Goal: Task Accomplishment & Management: Manage account settings

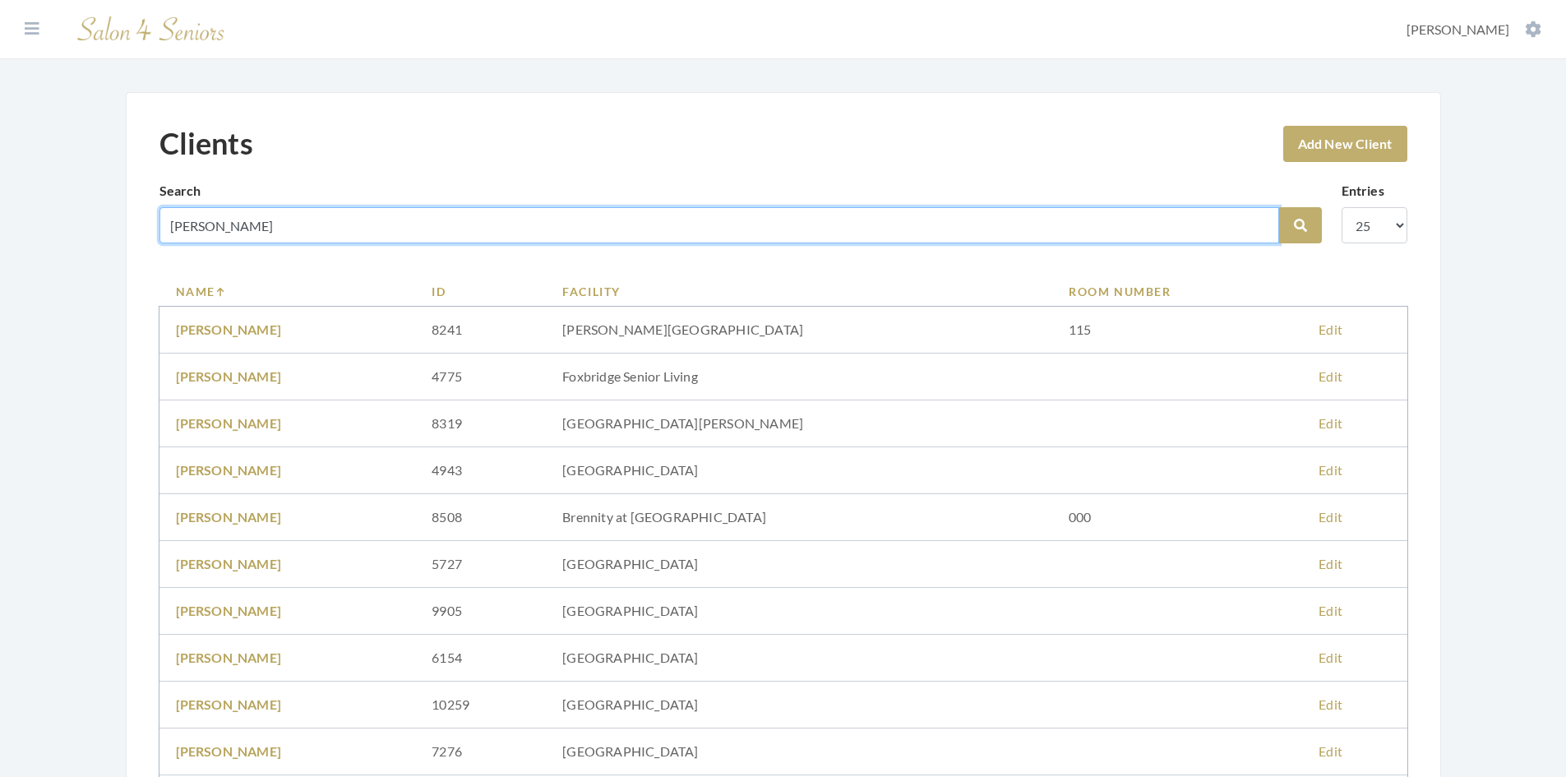
drag, startPoint x: 220, startPoint y: 224, endPoint x: 130, endPoint y: 234, distance: 90.9
click at [130, 234] on div "Clients Add New Client Search juanita Search Entries 10 25 50 100 Name ID Facil…" at bounding box center [784, 646] width 1316 height 1108
type input "GRAY"
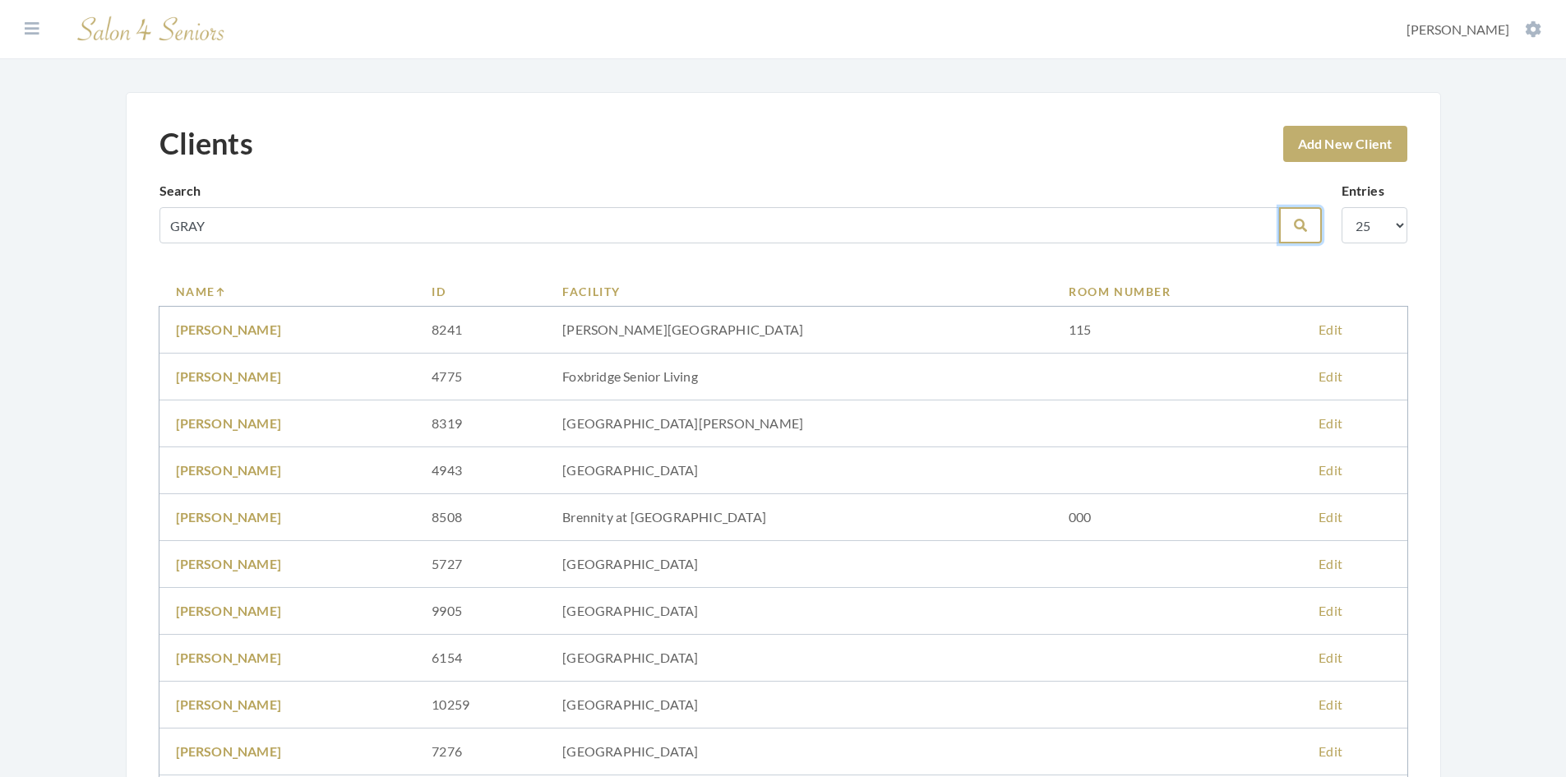
click at [1294, 213] on button "Search" at bounding box center [1300, 225] width 43 height 36
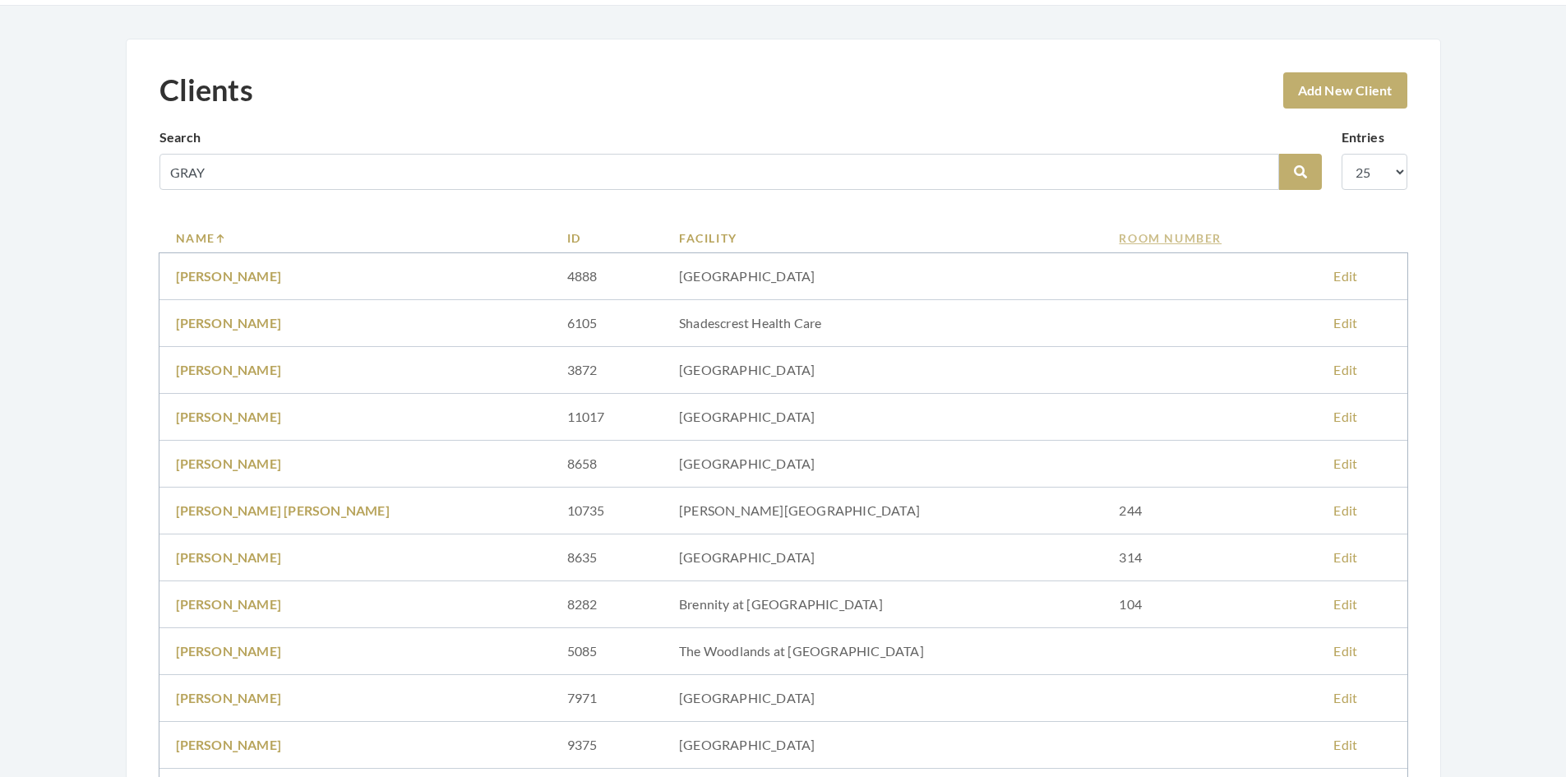
scroll to position [82, 0]
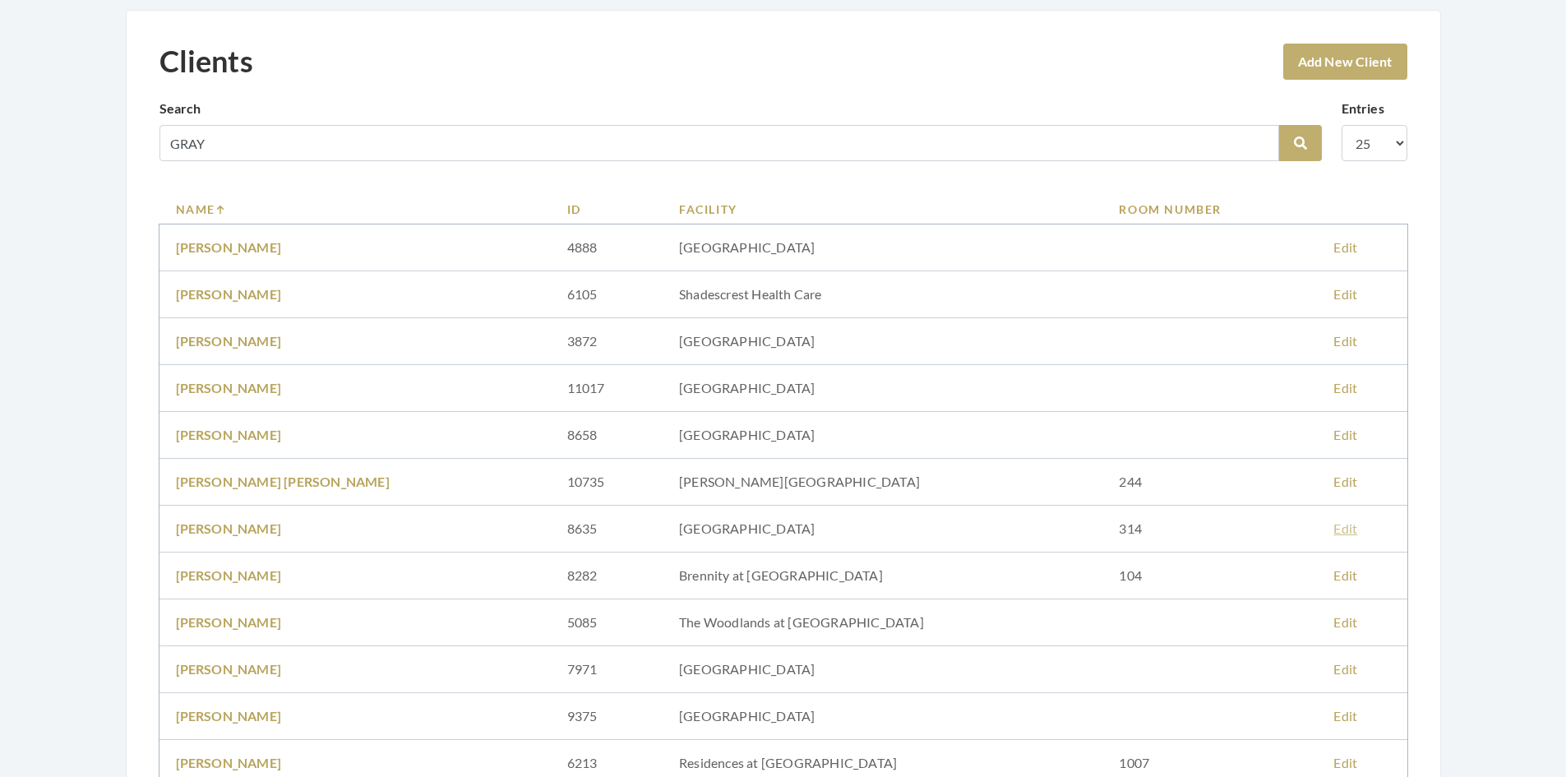
click at [1334, 529] on link "Edit" at bounding box center [1346, 529] width 24 height 16
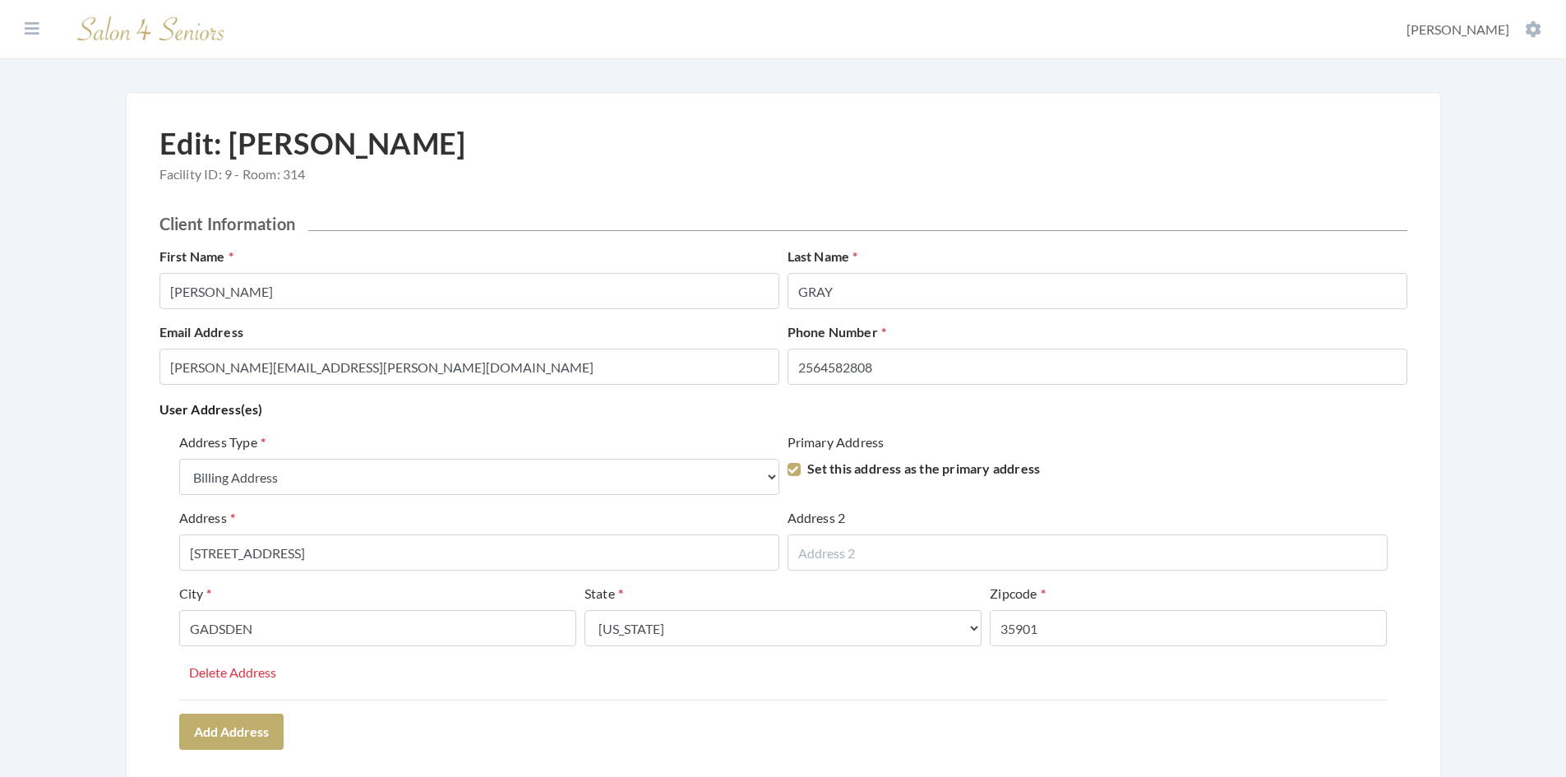
select select "billing"
select select "al"
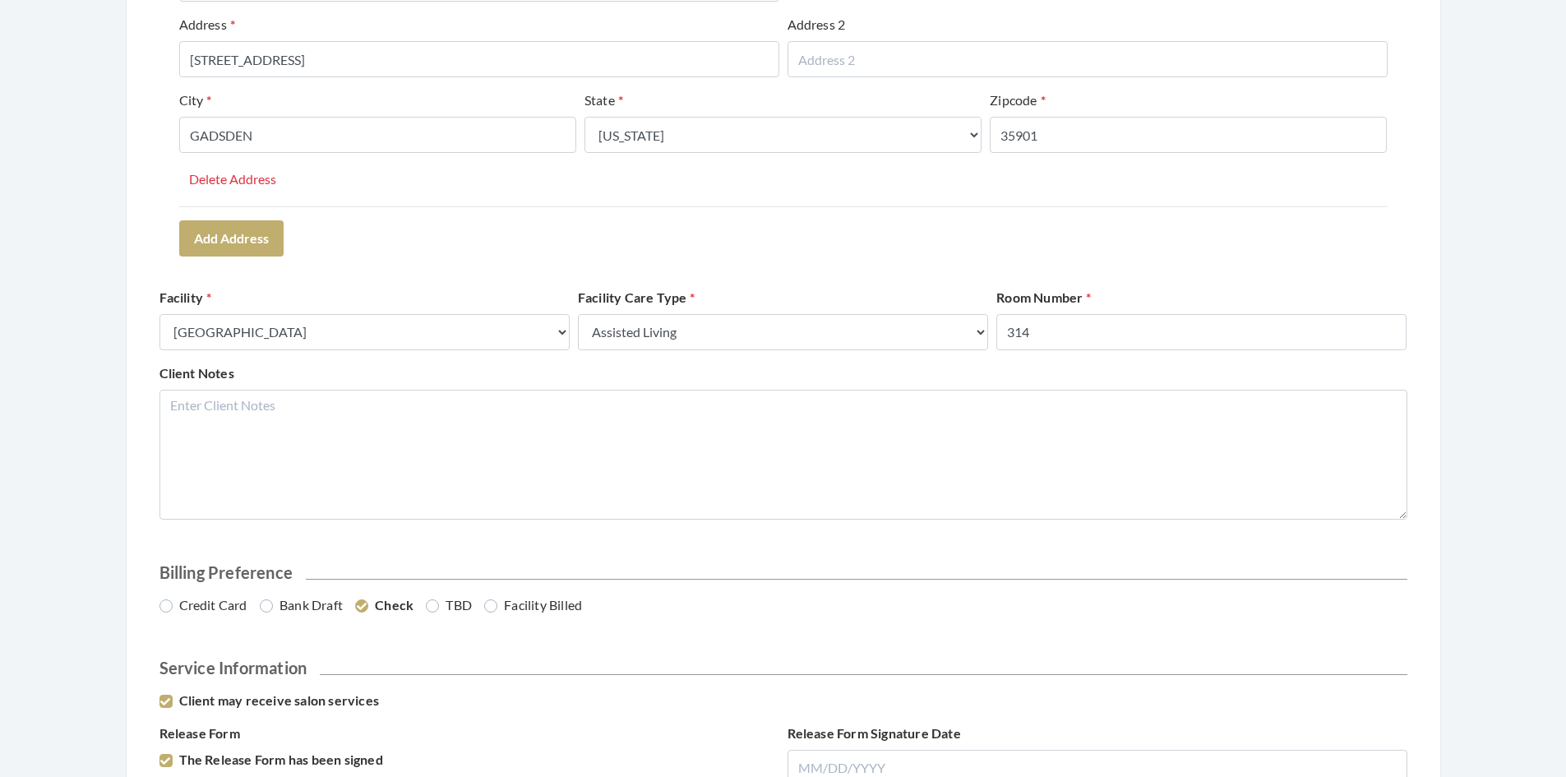
scroll to position [658, 0]
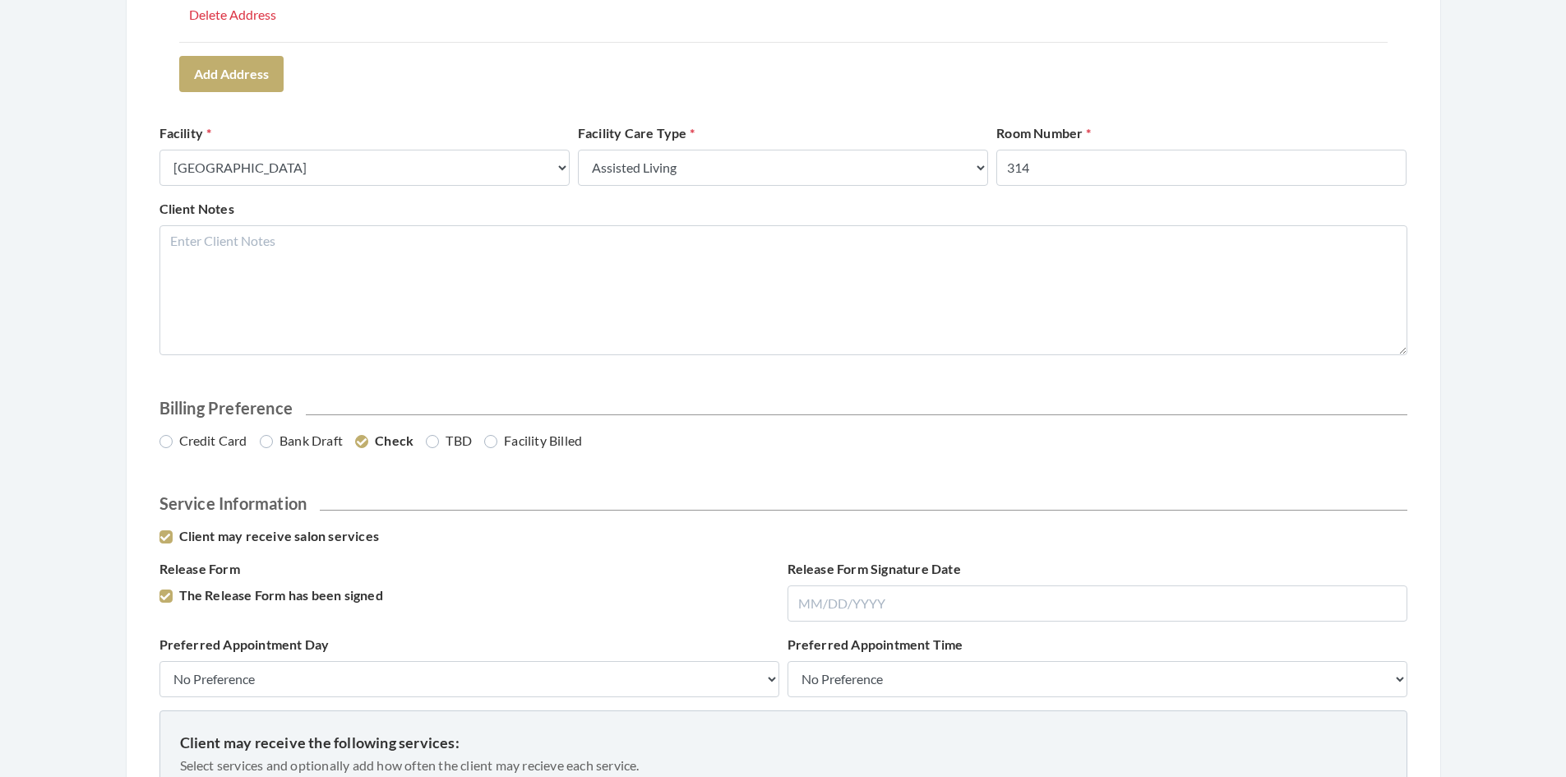
drag, startPoint x: 161, startPoint y: 437, endPoint x: 170, endPoint y: 436, distance: 9.1
click at [162, 437] on label "Credit Card" at bounding box center [204, 441] width 88 height 20
radio input "true"
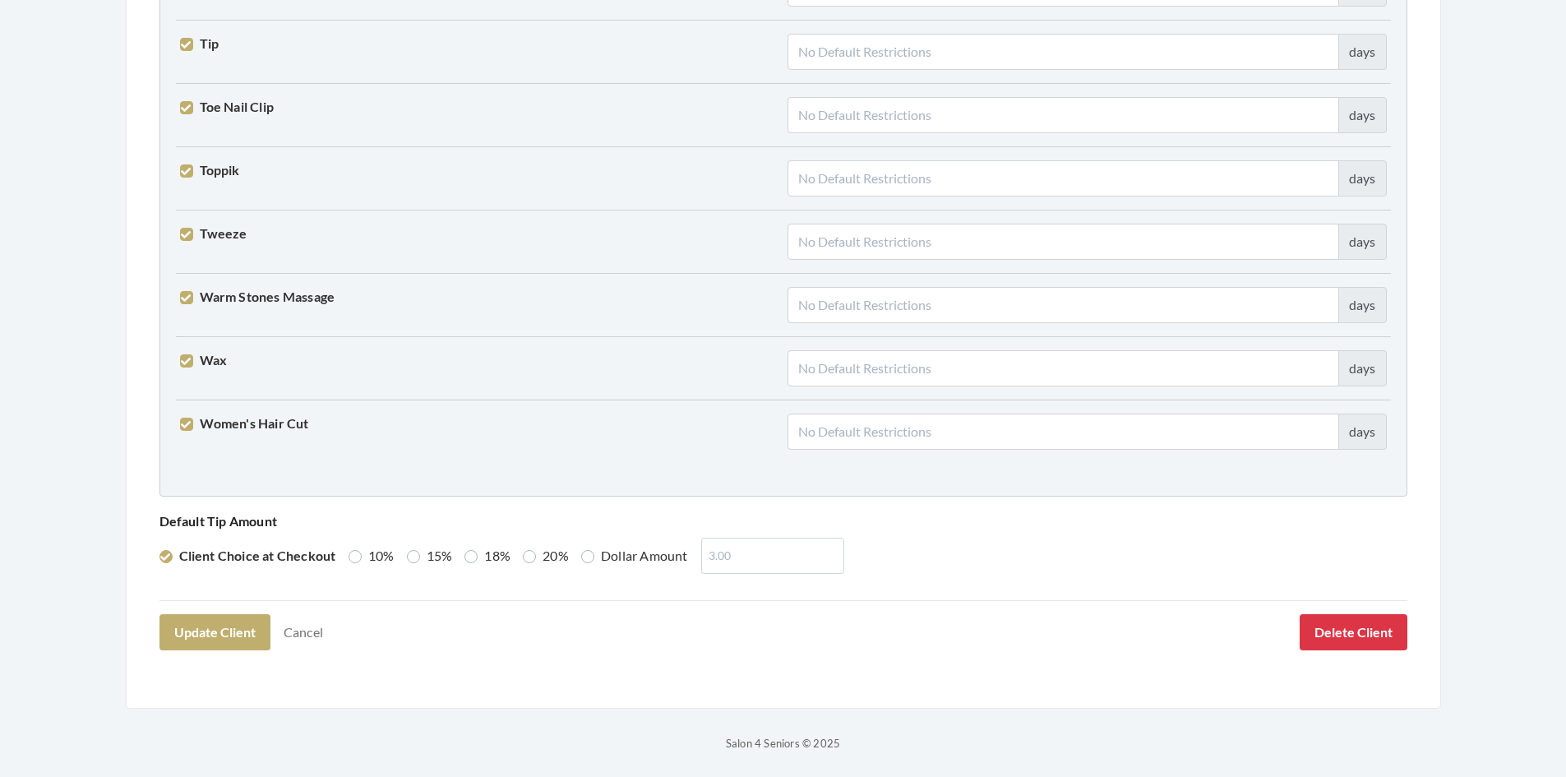
scroll to position [4051, 0]
click at [222, 640] on button "Update Client" at bounding box center [215, 631] width 111 height 36
